Goal: Task Accomplishment & Management: Use online tool/utility

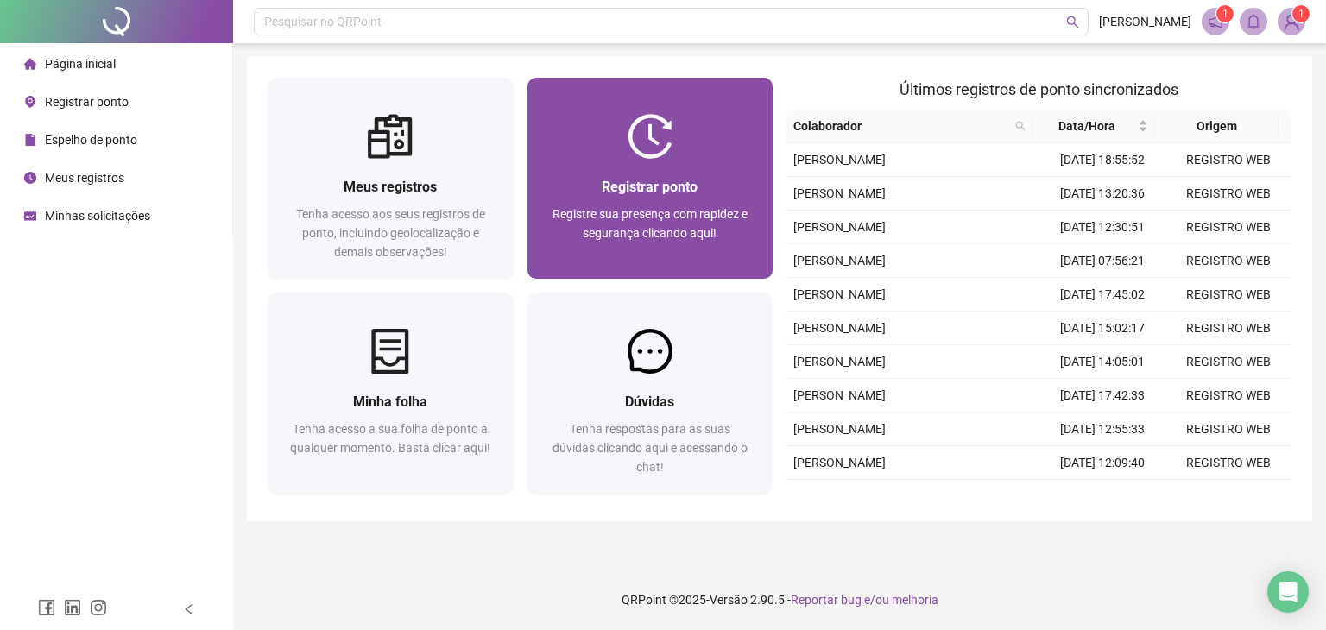
click at [684, 180] on span "Registrar ponto" at bounding box center [650, 187] width 96 height 16
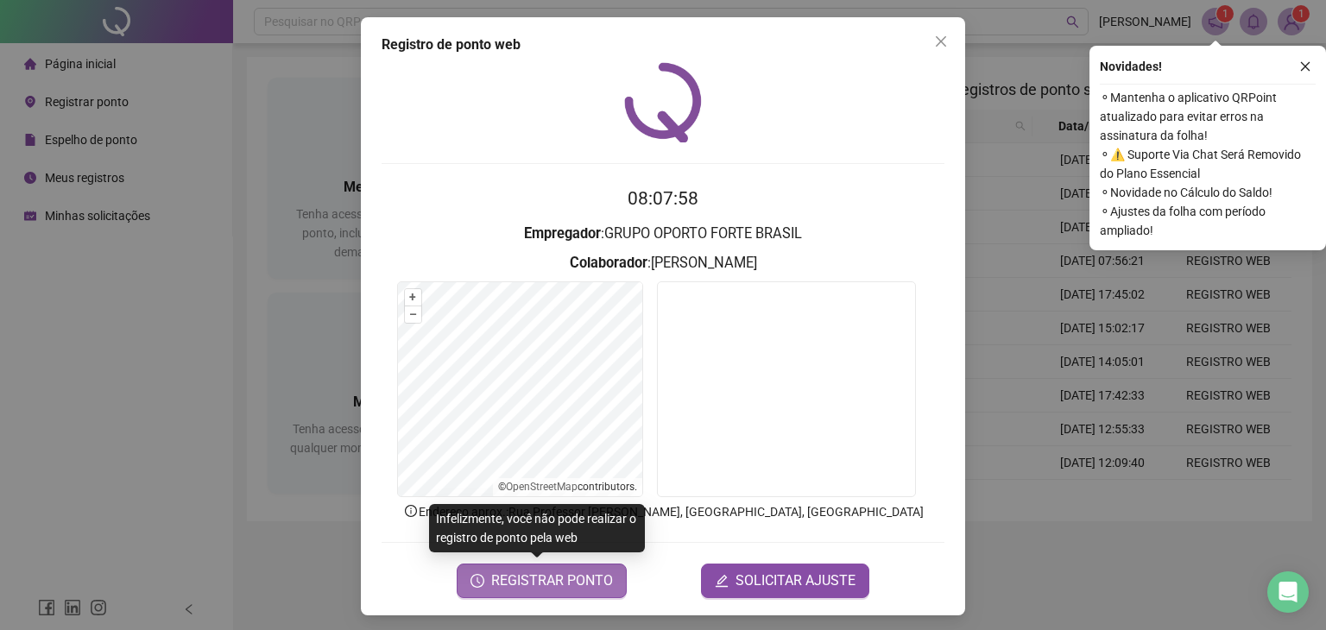
click at [547, 587] on span "REGISTRAR PONTO" at bounding box center [552, 581] width 122 height 21
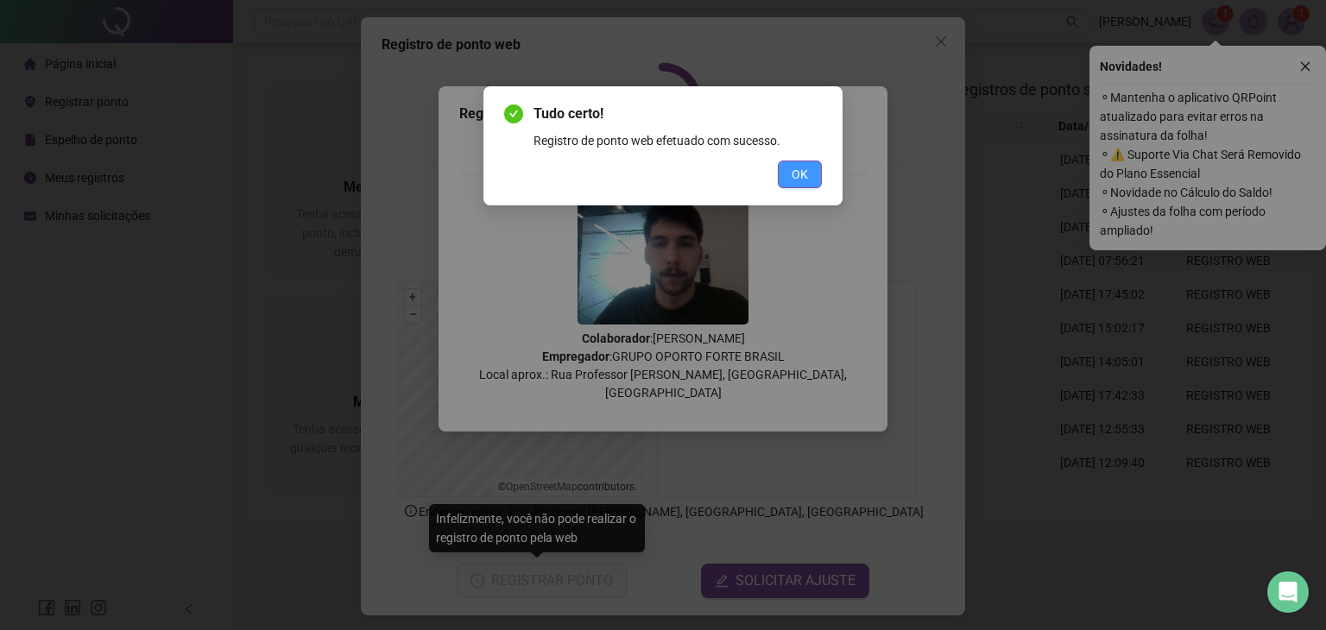
click at [801, 185] on button "OK" at bounding box center [800, 175] width 44 height 28
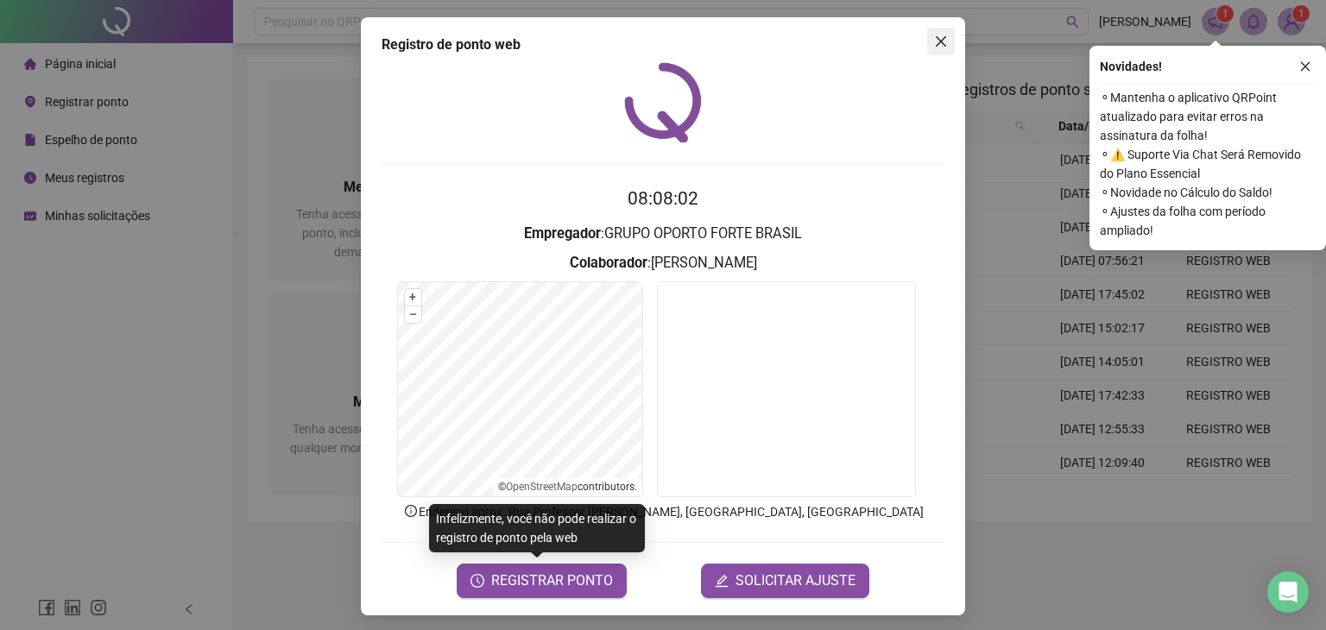
click at [936, 28] on button "Close" at bounding box center [941, 42] width 28 height 28
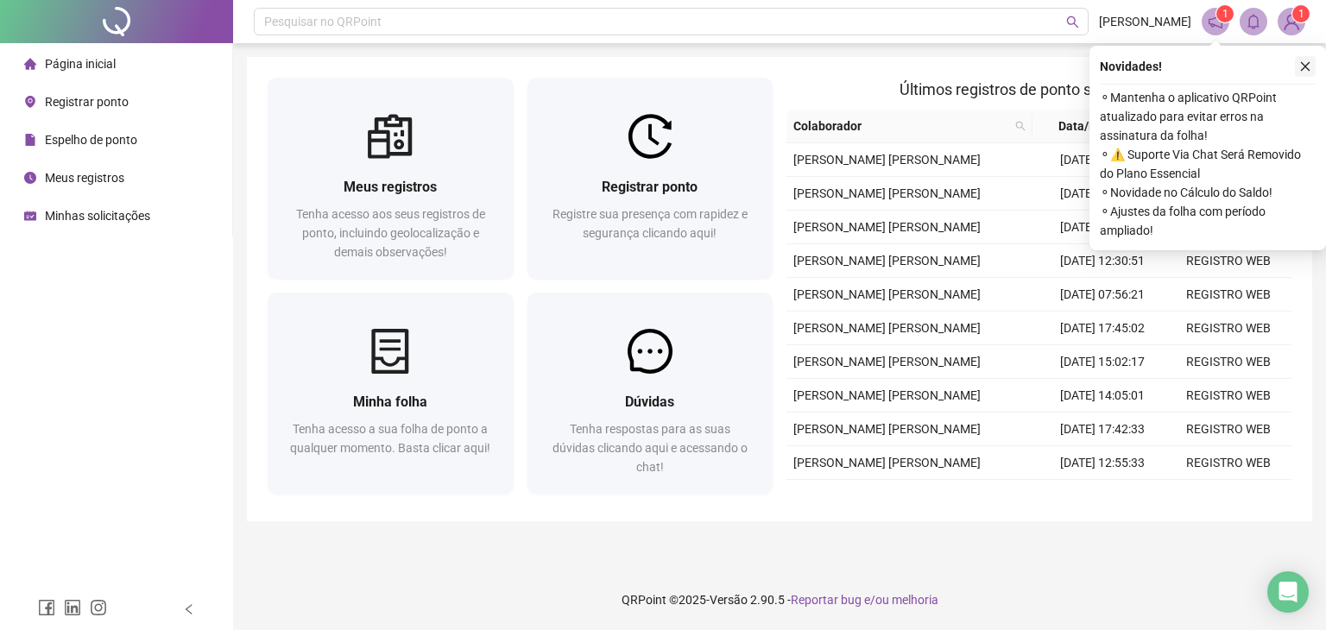
click at [1301, 76] on button "button" at bounding box center [1305, 66] width 21 height 21
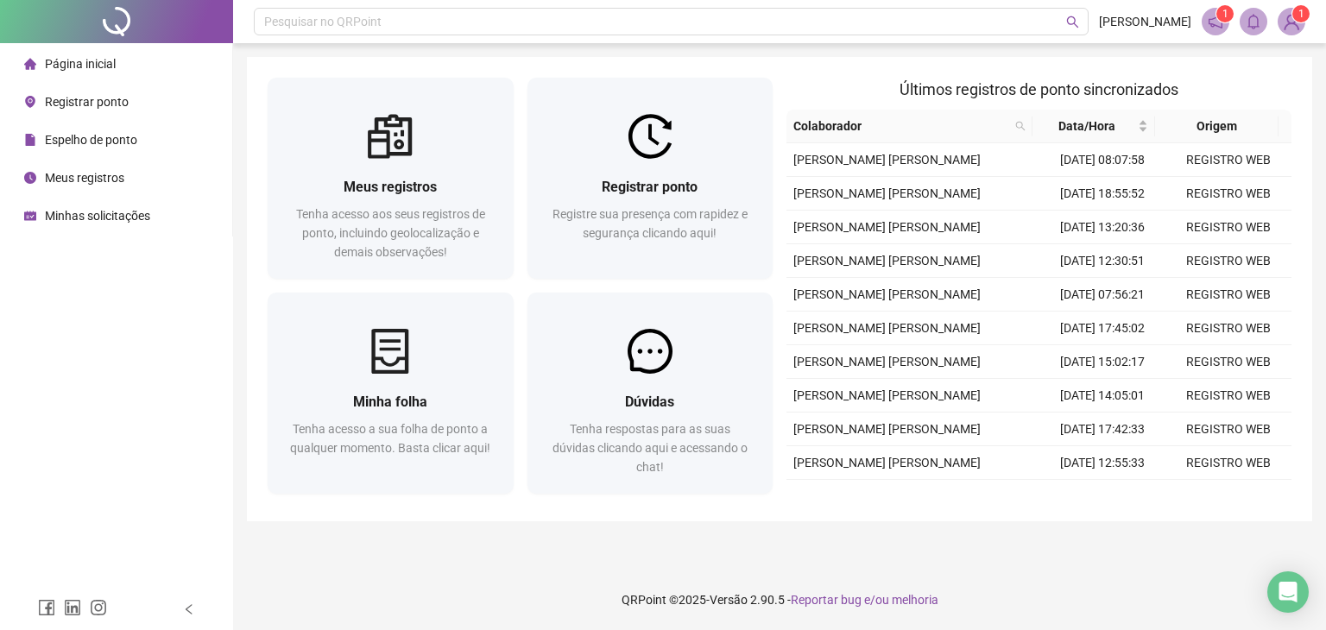
click at [102, 392] on div "Página inicial Registrar ponto Espelho de ponto Meus registros Minhas solicitaç…" at bounding box center [116, 294] width 233 height 589
